Goal: Transaction & Acquisition: Purchase product/service

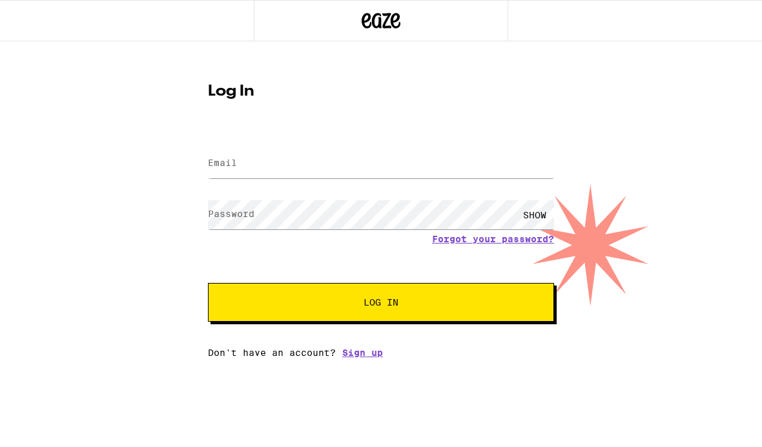
click at [515, 168] on input "Email" at bounding box center [381, 163] width 346 height 29
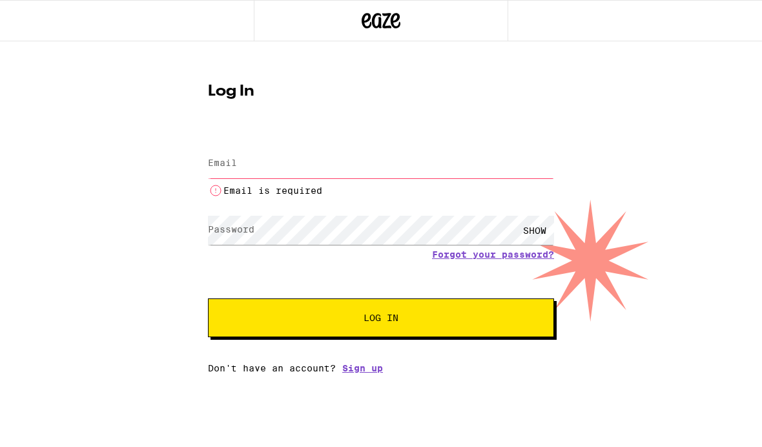
type input "[EMAIL_ADDRESS][DOMAIN_NAME]"
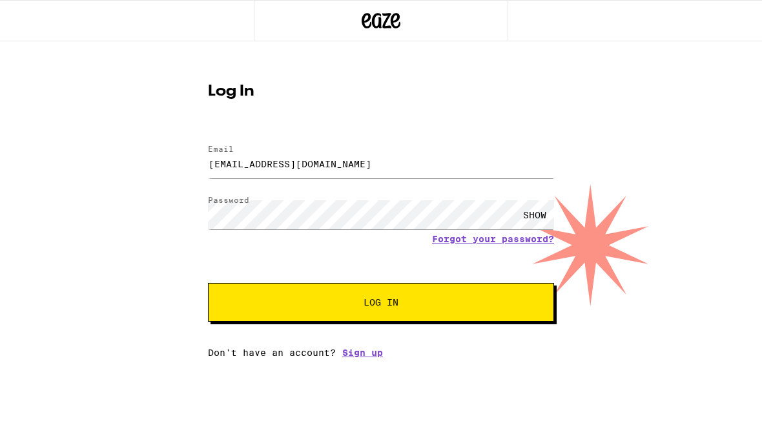
click at [511, 298] on button "Log In" at bounding box center [381, 302] width 346 height 39
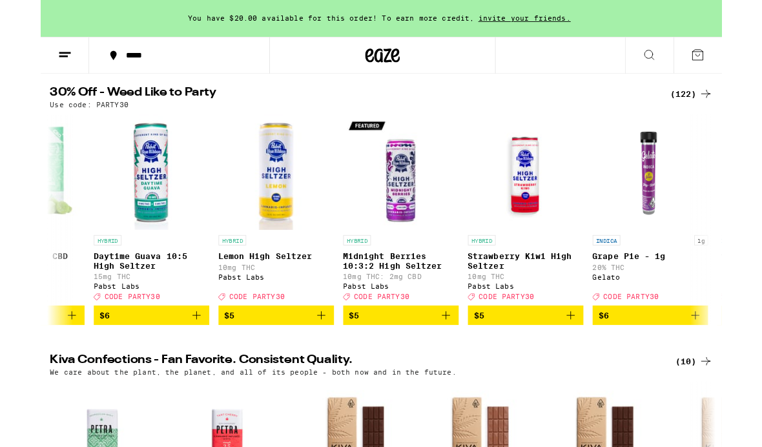
scroll to position [0, 716]
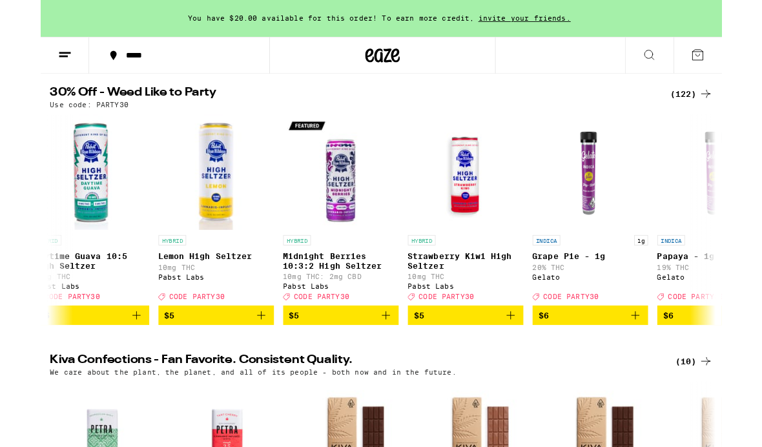
click at [36, 243] on img "Open page for Daytime Guava 10:5 High Seltzer from Pabst Labs" at bounding box center [56, 191] width 129 height 129
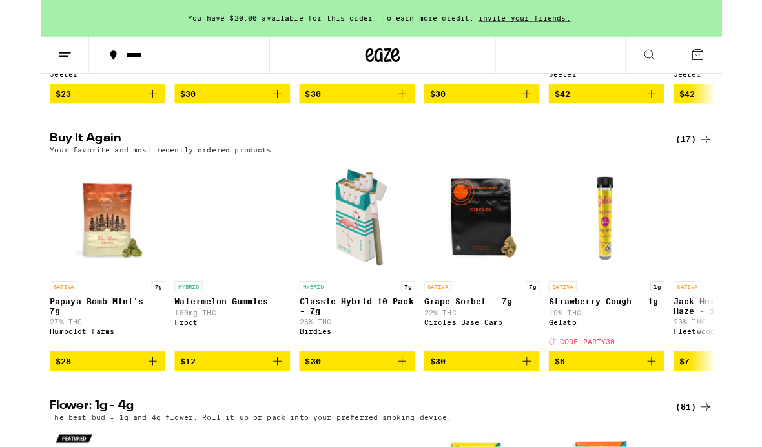
scroll to position [1011, 0]
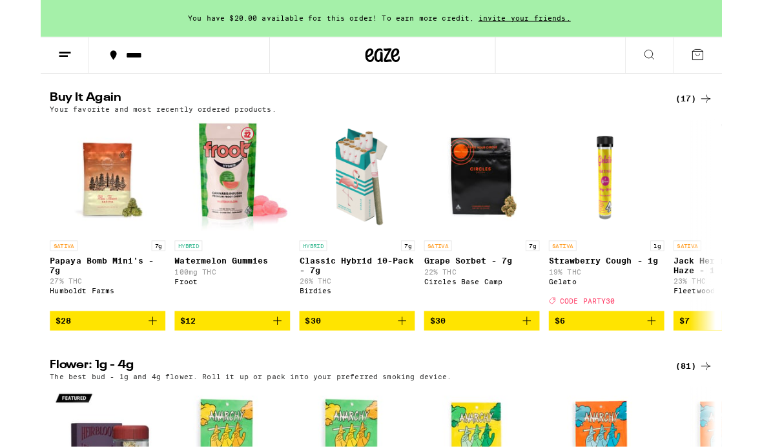
click at [265, 367] on icon "Add to bag" at bounding box center [264, 358] width 15 height 15
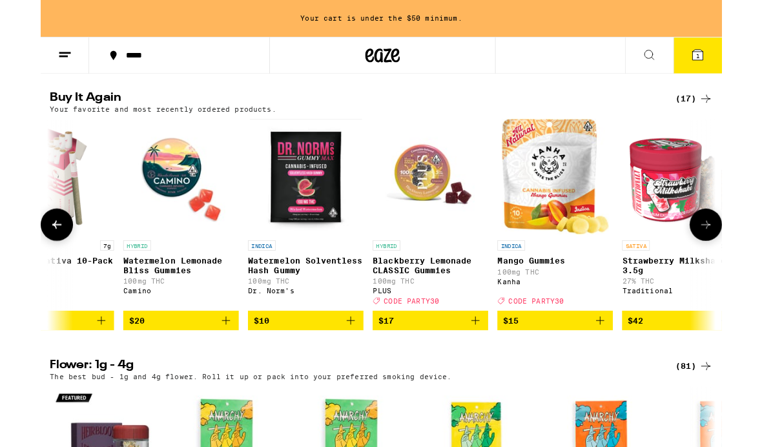
scroll to position [0, 954]
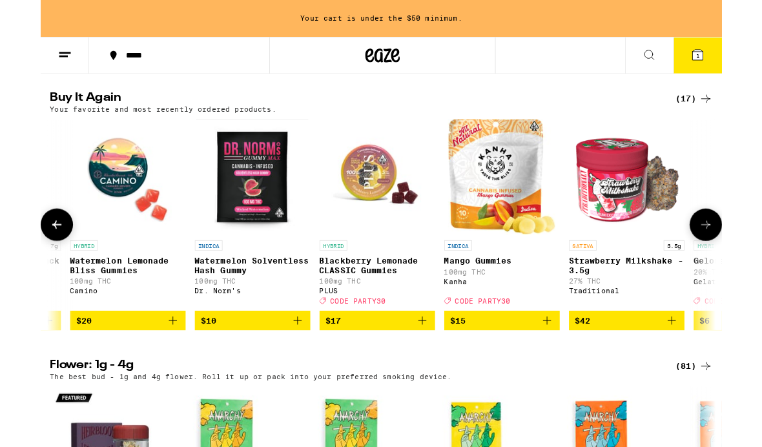
click at [33, 262] on img "Open page for Watermelon Lemonade Bliss Gummies from Camino" at bounding box center [97, 197] width 129 height 129
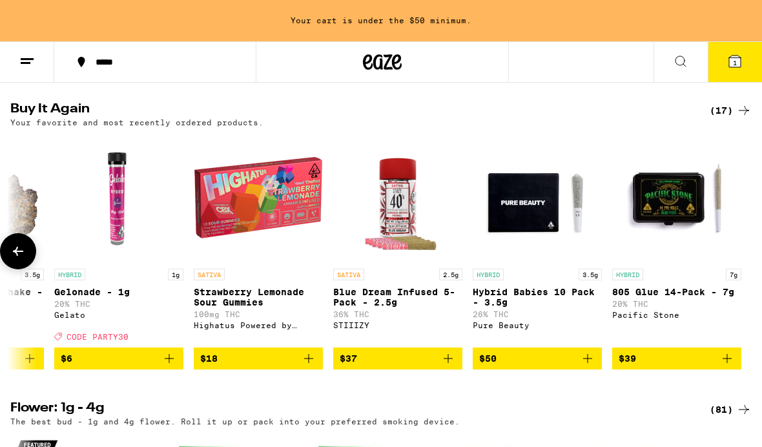
scroll to position [0, 1630]
click at [750, 118] on icon at bounding box center [743, 110] width 15 height 15
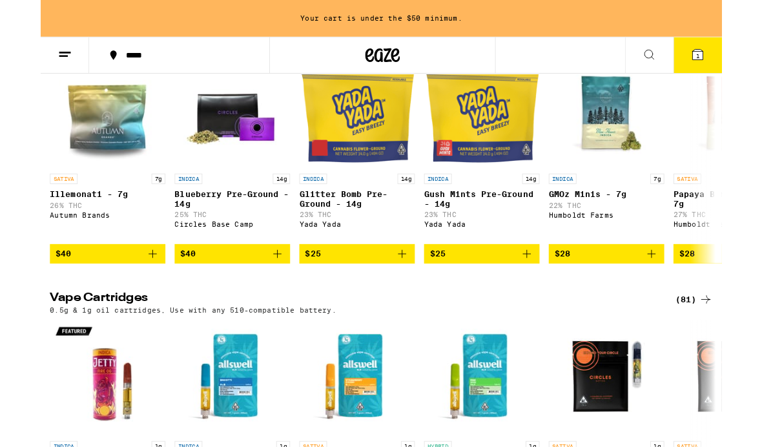
scroll to position [1664, 0]
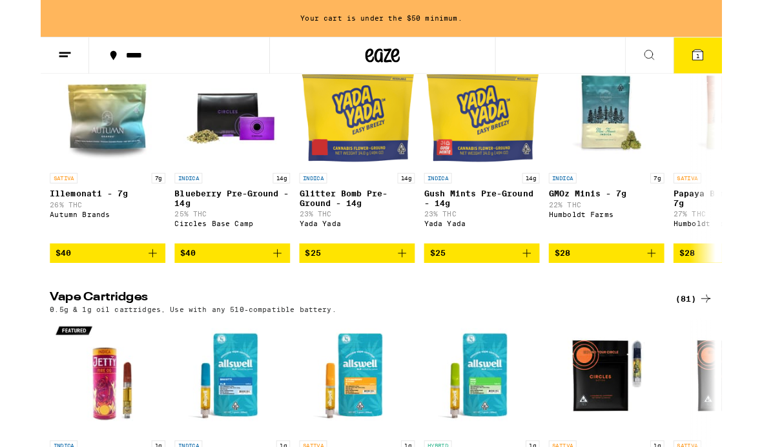
click at [411, 291] on icon "Add to bag" at bounding box center [404, 282] width 15 height 15
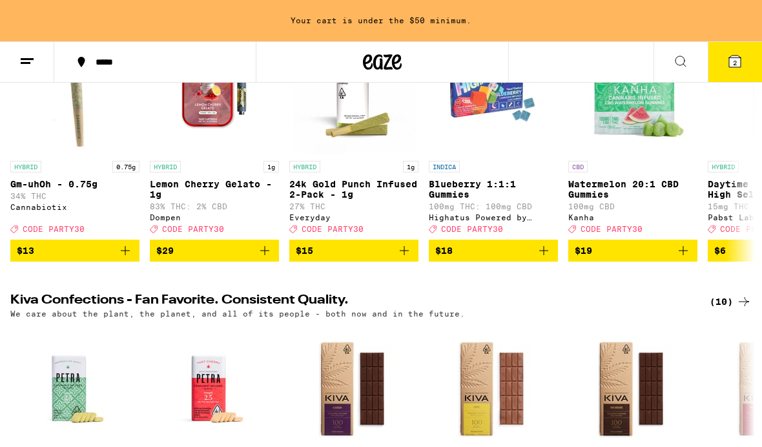
scroll to position [181, 0]
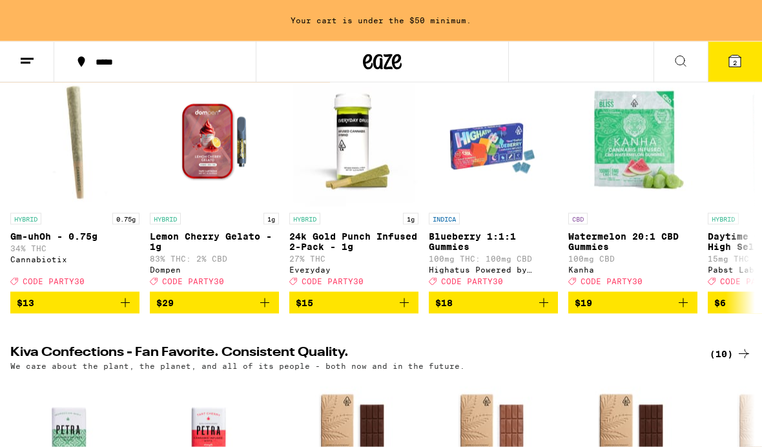
click at [127, 311] on icon "Add to bag" at bounding box center [125, 302] width 15 height 15
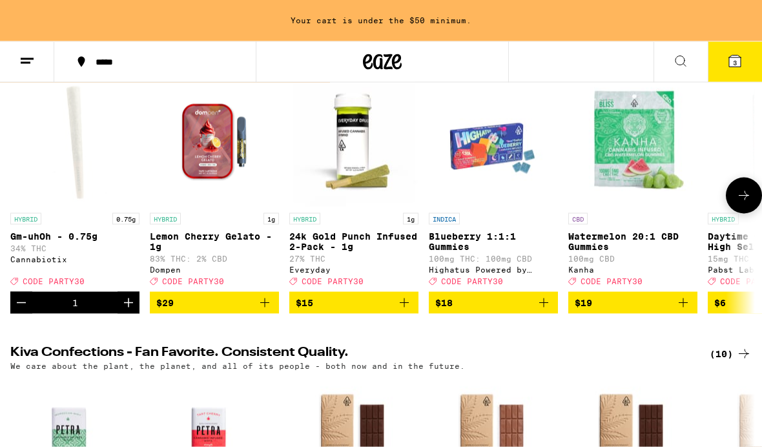
scroll to position [182, 0]
click at [730, 62] on icon at bounding box center [735, 62] width 12 height 12
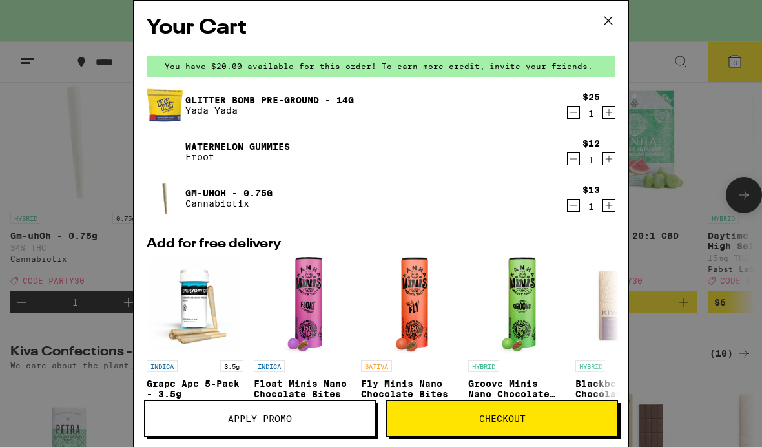
click at [573, 412] on button "Checkout" at bounding box center [502, 418] width 232 height 36
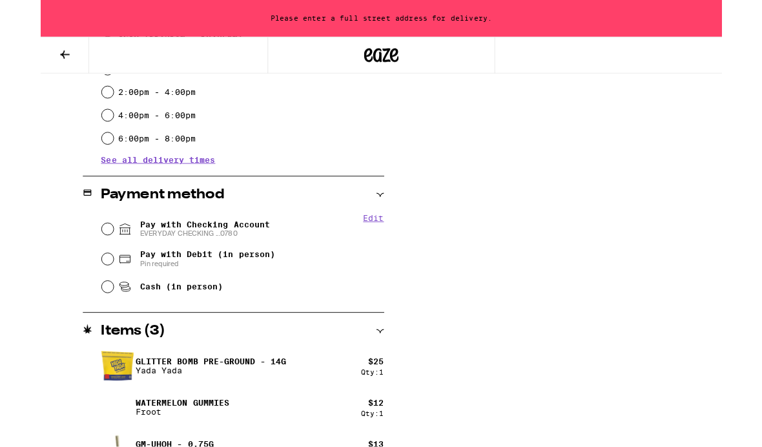
scroll to position [455, 0]
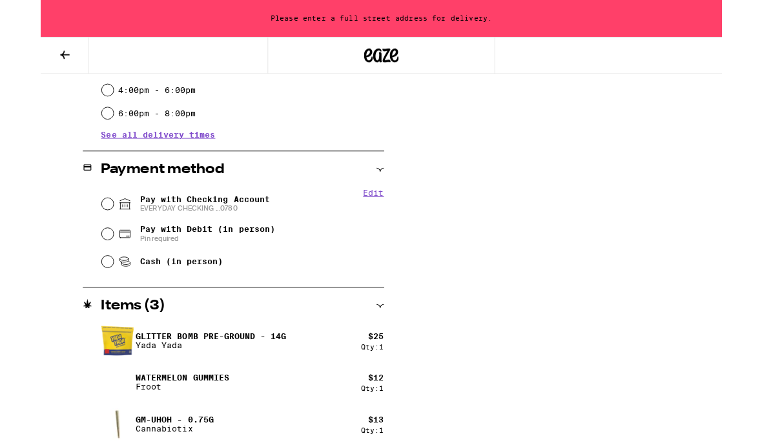
click at [87, 231] on icon at bounding box center [94, 227] width 15 height 15
click at [81, 231] on input "Pay with Checking Account EVERYDAY CHECKING ...0780" at bounding box center [74, 228] width 13 height 13
radio input "true"
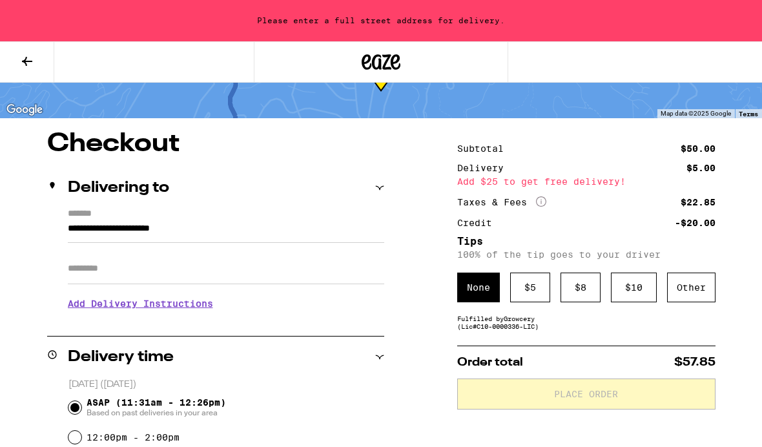
scroll to position [54, 0]
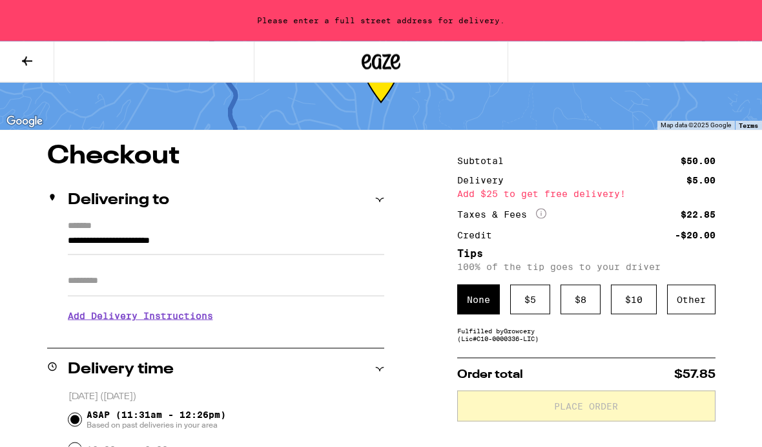
click at [163, 233] on input "**********" at bounding box center [226, 244] width 316 height 22
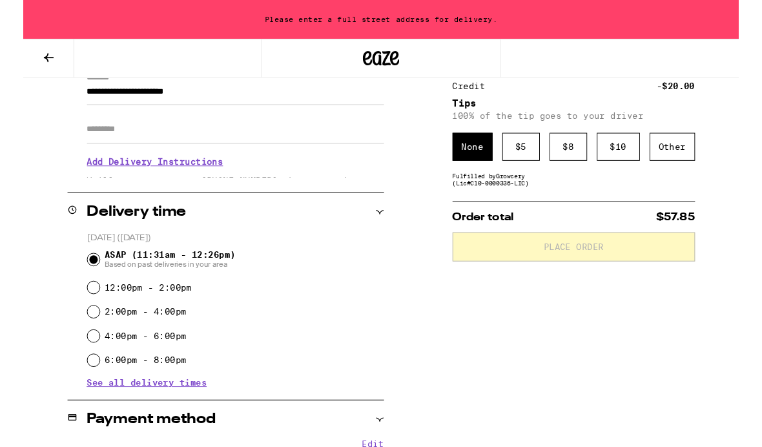
scroll to position [173, 0]
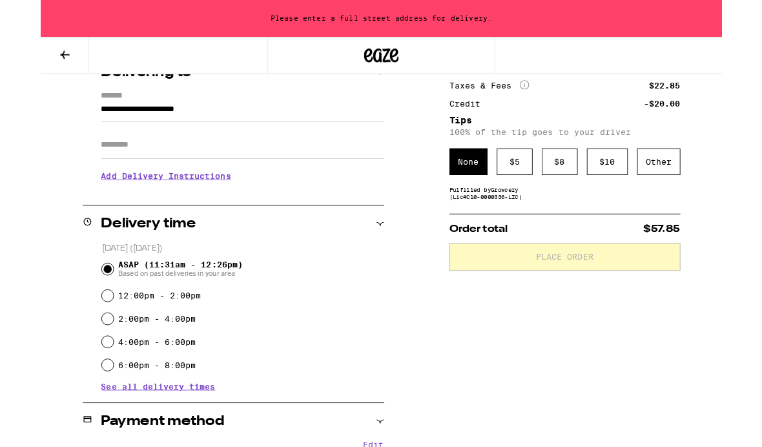
click at [254, 114] on input "**********" at bounding box center [226, 125] width 316 height 22
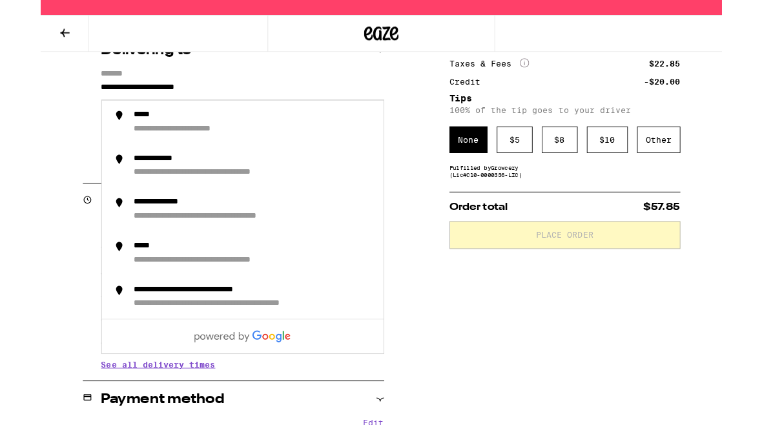
click at [247, 114] on input "**********" at bounding box center [226, 125] width 316 height 22
type input "****"
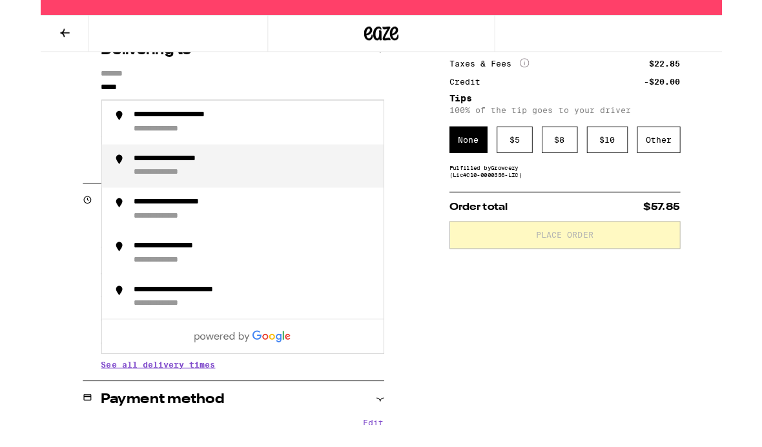
click at [124, 196] on div "**********" at bounding box center [239, 210] width 269 height 28
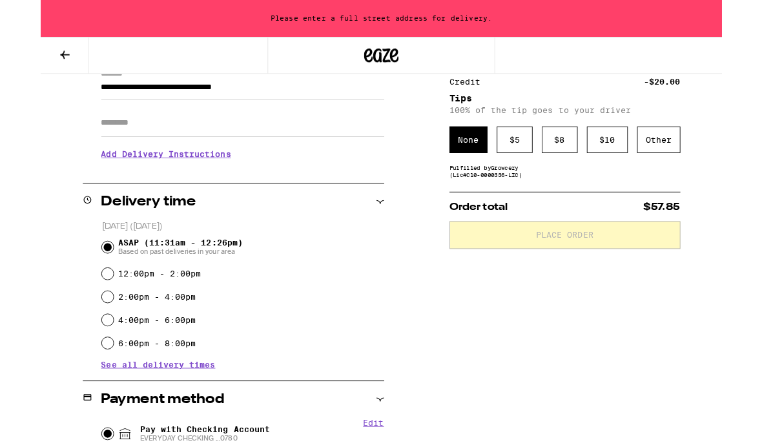
type input "**********"
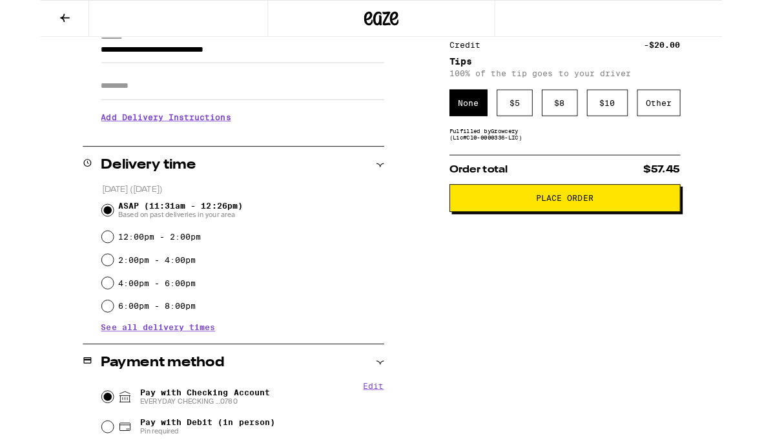
click at [579, 123] on div "$ 8" at bounding box center [581, 115] width 40 height 30
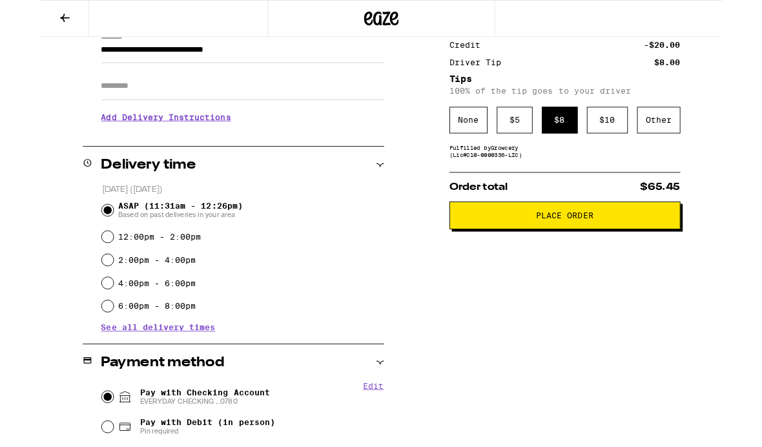
click at [647, 255] on button "Place Order" at bounding box center [586, 240] width 258 height 31
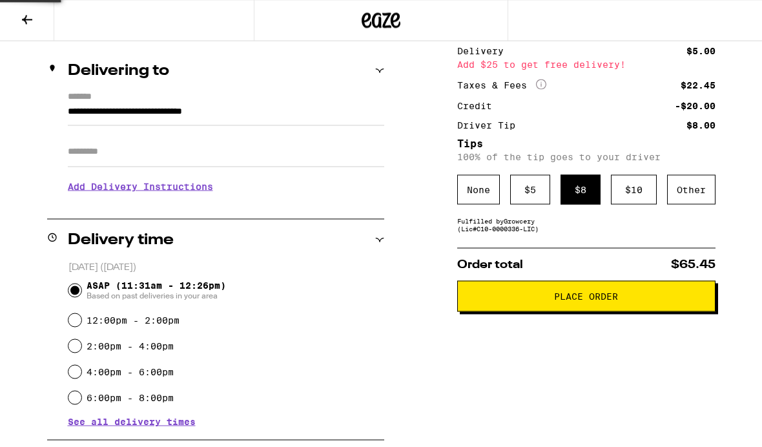
scroll to position [0, 0]
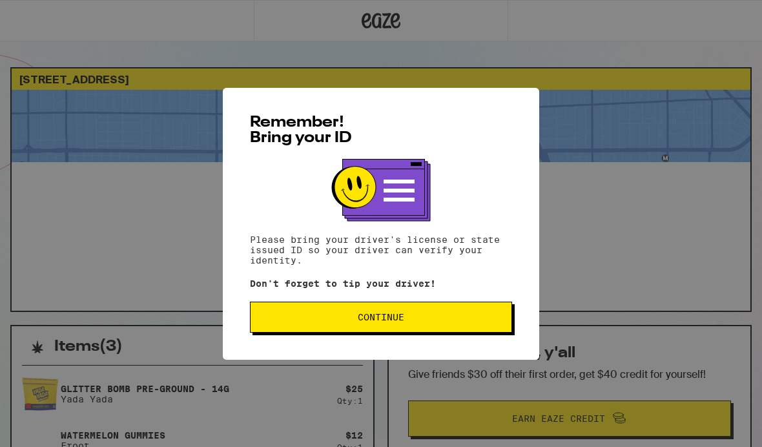
click at [494, 316] on button "Continue" at bounding box center [381, 317] width 262 height 31
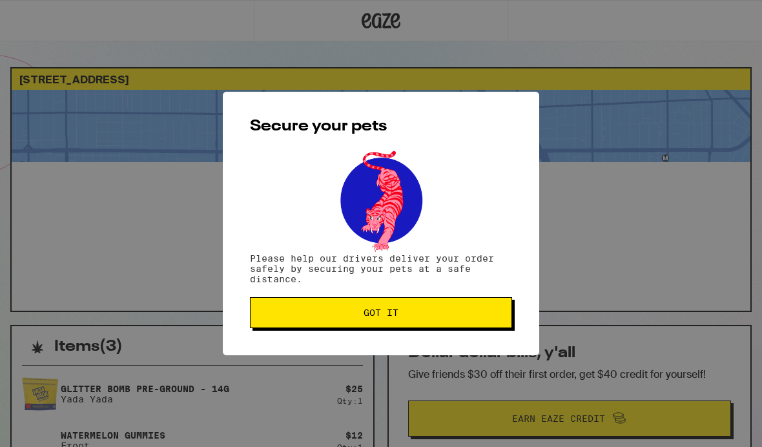
click at [489, 312] on span "Got it" at bounding box center [381, 312] width 240 height 9
